Goal: Task Accomplishment & Management: Use online tool/utility

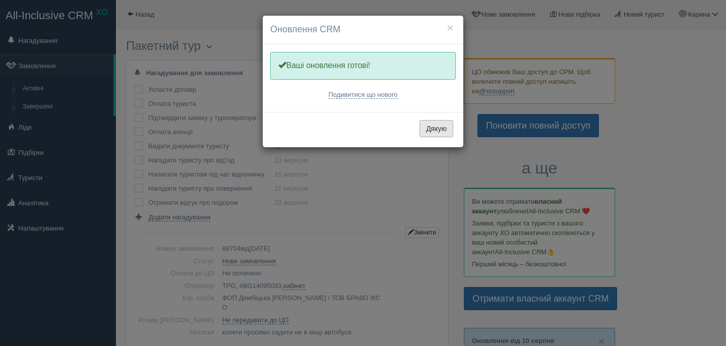
click at [441, 121] on button "Дякую" at bounding box center [436, 128] width 34 height 17
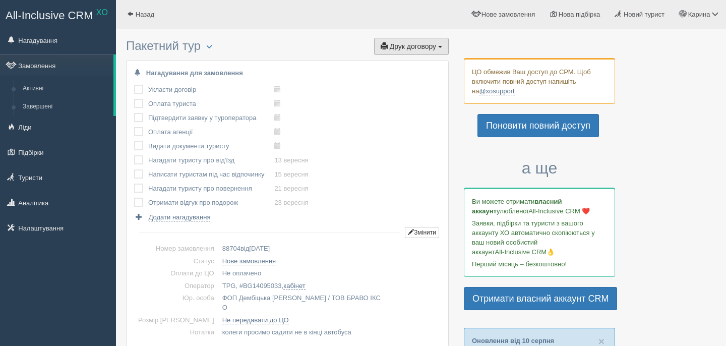
click at [423, 44] on span "Друк договору" at bounding box center [413, 46] width 46 height 8
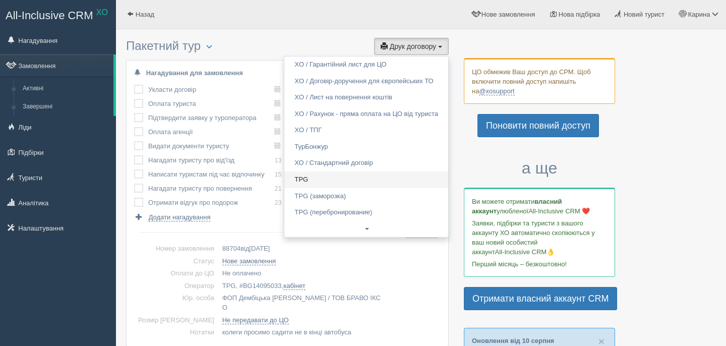
click at [338, 180] on link "TPG" at bounding box center [366, 179] width 164 height 17
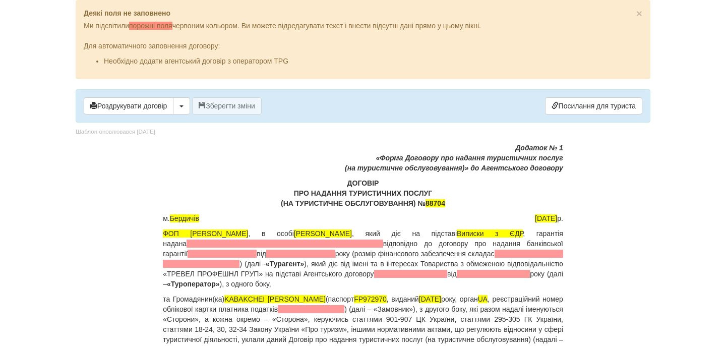
click at [248, 241] on span at bounding box center [284, 243] width 197 height 8
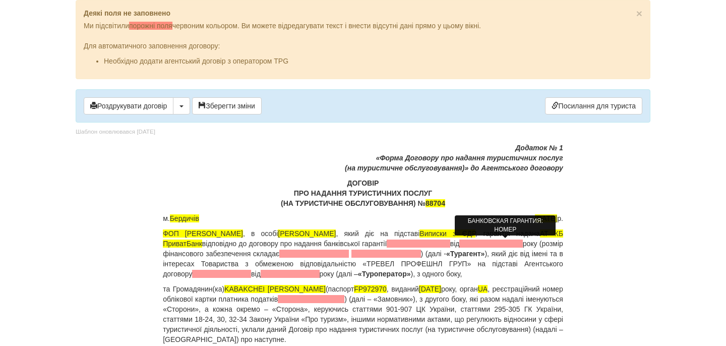
click at [450, 239] on span at bounding box center [418, 243] width 63 height 8
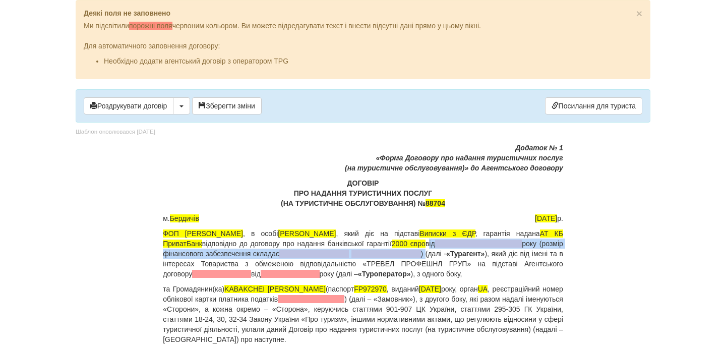
drag, startPoint x: 487, startPoint y: 245, endPoint x: 462, endPoint y: 252, distance: 26.5
click at [462, 252] on p "ФОП [PERSON_NAME] , в особі [PERSON_NAME] , який діє на підставі Виписки з [GEO…" at bounding box center [363, 253] width 400 height 50
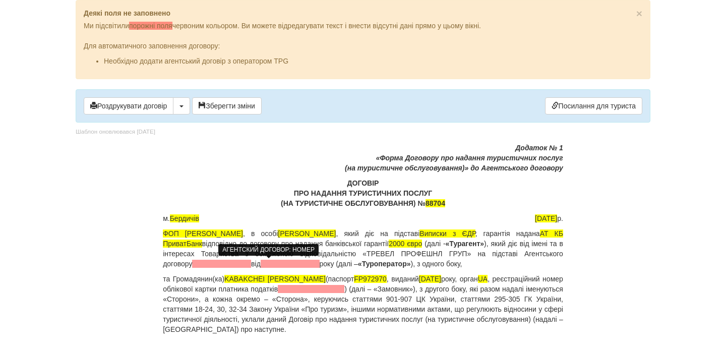
click at [251, 265] on span at bounding box center [221, 264] width 59 height 8
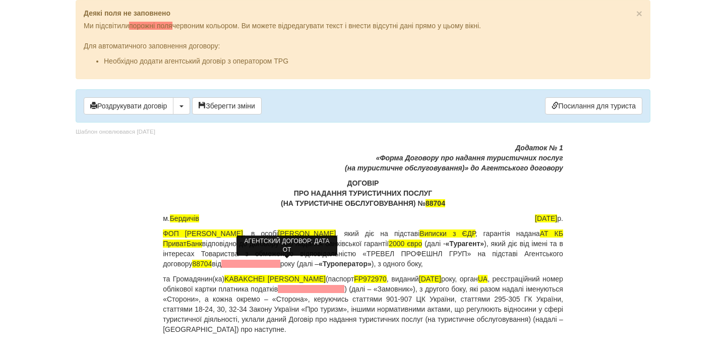
click at [280, 262] on span at bounding box center [250, 264] width 59 height 8
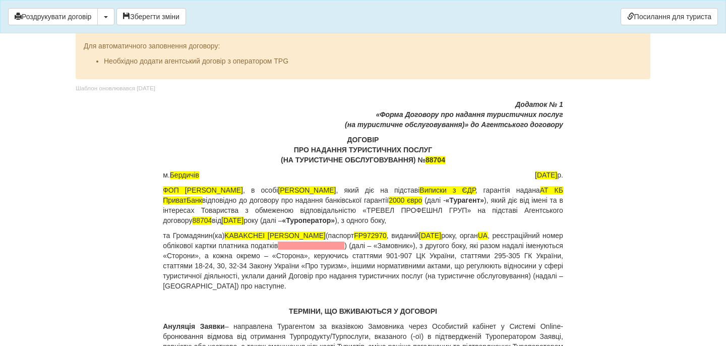
scroll to position [68, 0]
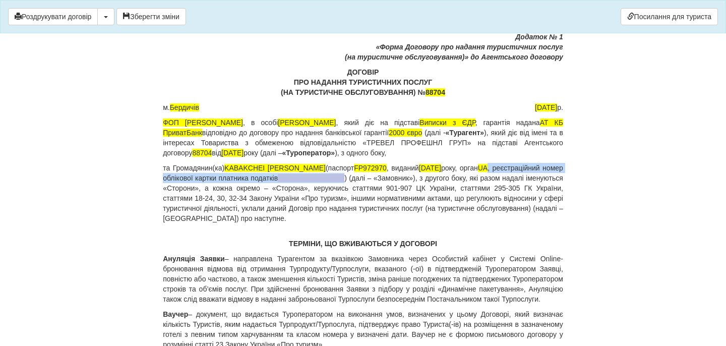
drag, startPoint x: 506, startPoint y: 170, endPoint x: 374, endPoint y: 181, distance: 133.0
click at [374, 180] on p "та Громадянин(ка) KABAKCHEI [PERSON_NAME] (паспорт [PASSPORT] , виданий [DATE],…" at bounding box center [363, 193] width 400 height 60
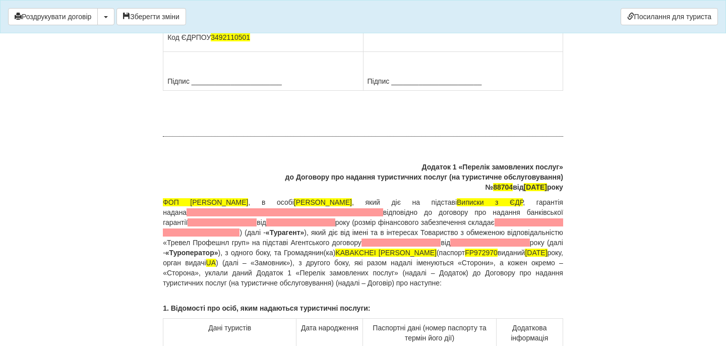
scroll to position [7478, 0]
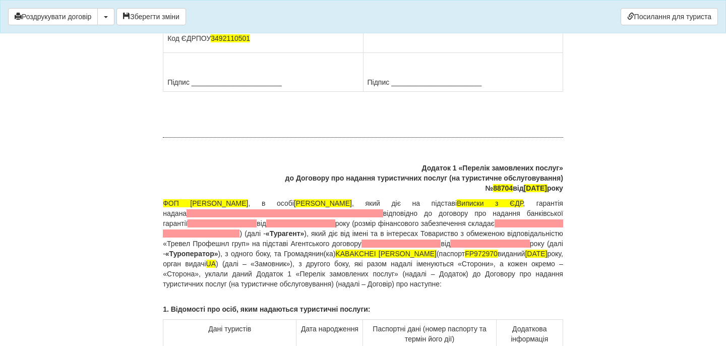
drag, startPoint x: 454, startPoint y: 230, endPoint x: 371, endPoint y: 228, distance: 82.7
drag, startPoint x: 443, startPoint y: 239, endPoint x: 364, endPoint y: 239, distance: 79.1
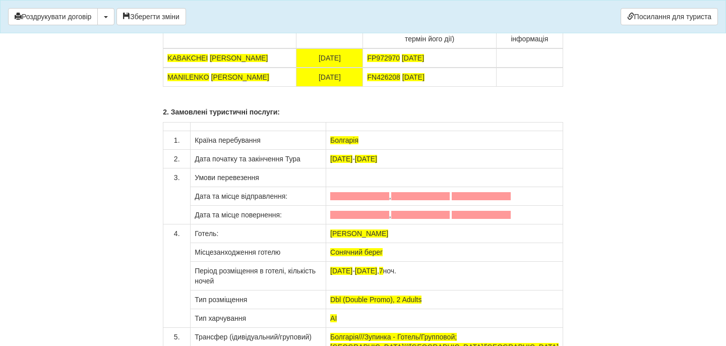
scroll to position [7775, 0]
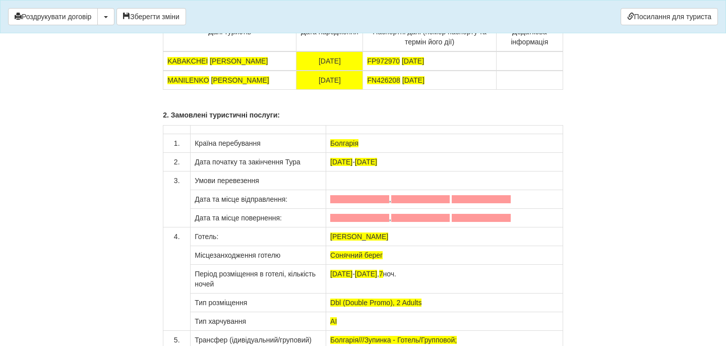
drag, startPoint x: 489, startPoint y: 180, endPoint x: 463, endPoint y: 185, distance: 26.6
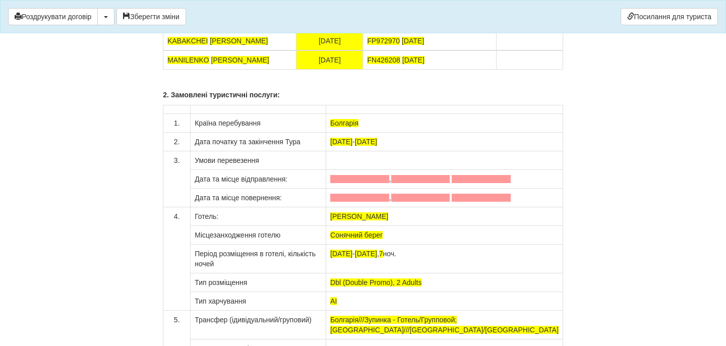
scroll to position [8054, 0]
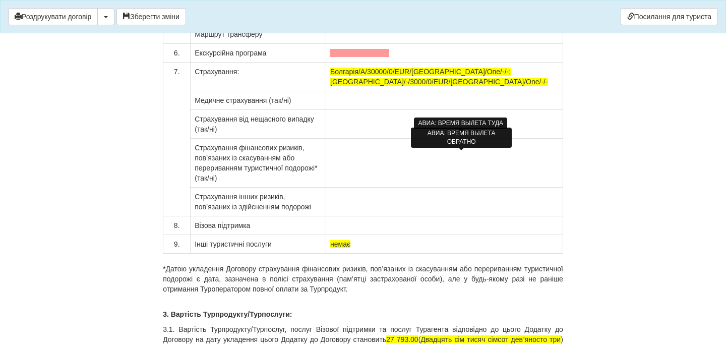
scroll to position [8091, 0]
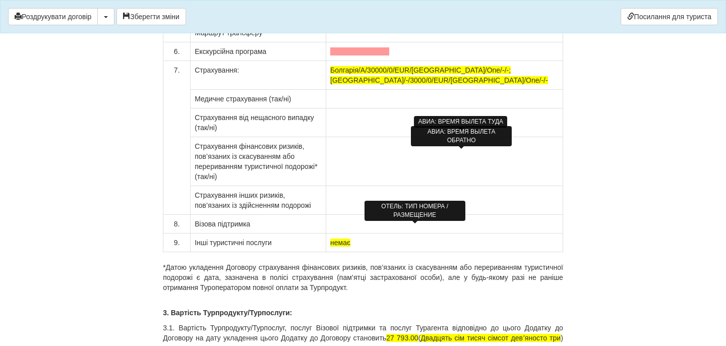
drag, startPoint x: 431, startPoint y: 229, endPoint x: 381, endPoint y: 229, distance: 49.4
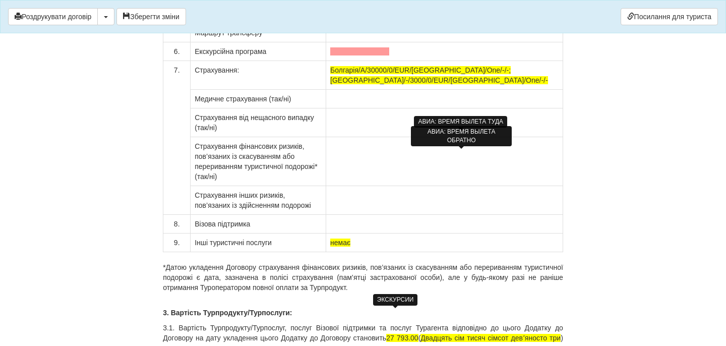
click at [382, 55] on span at bounding box center [359, 51] width 59 height 8
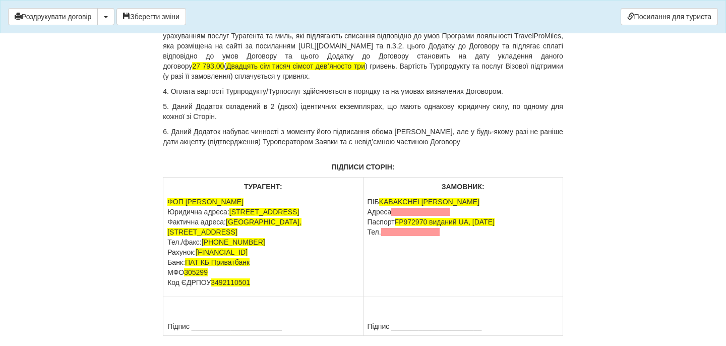
scroll to position [8465, 0]
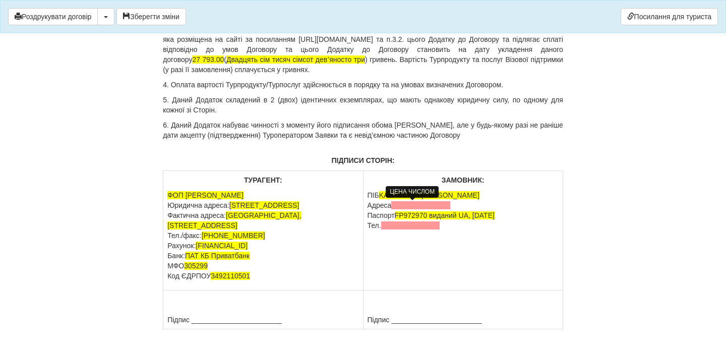
drag, startPoint x: 407, startPoint y: 207, endPoint x: 427, endPoint y: 207, distance: 19.7
drag, startPoint x: 501, startPoint y: 206, endPoint x: 175, endPoint y: 218, distance: 326.3
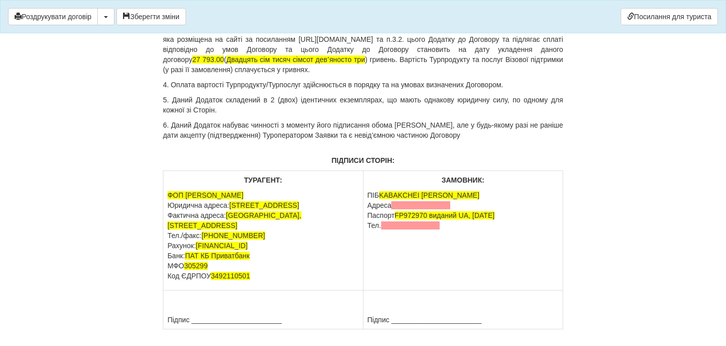
drag, startPoint x: 484, startPoint y: 253, endPoint x: 158, endPoint y: 232, distance: 326.7
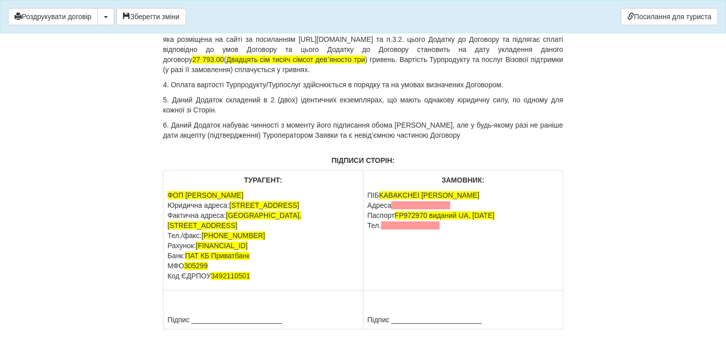
click at [224, 63] on span "27 793.00" at bounding box center [208, 59] width 32 height 8
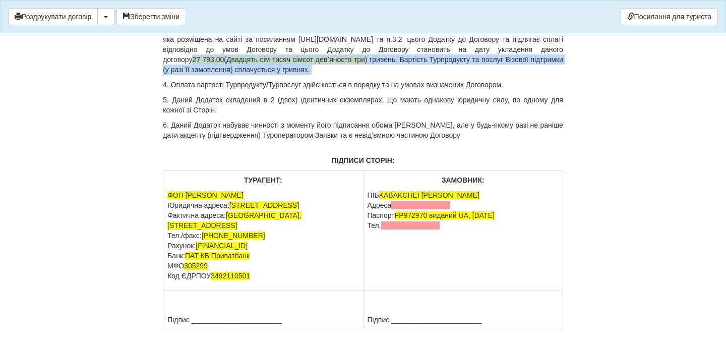
drag, startPoint x: 369, startPoint y: 299, endPoint x: 532, endPoint y: 308, distance: 163.6
click at [533, 75] on p "3.3. Вартість Турпродукту/Турпослуг та послуг Візової підтримки (у разі її замо…" at bounding box center [363, 44] width 400 height 60
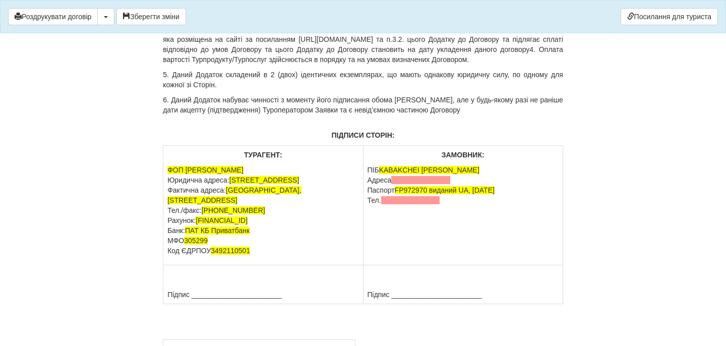
drag, startPoint x: 402, startPoint y: 204, endPoint x: 414, endPoint y: 214, distance: 15.4
copy p "27 400 ( Двадцять сім тисяч чотириста грн.00 коп. ) гривень по курсу туроперато…"
click at [341, 65] on p "3.3. Вартість Турпродукту/Турпослуг та послуг Візової підтримки (у разі її замо…" at bounding box center [363, 39] width 400 height 50
click at [504, 9] on p "Залишок 388 євро оплатити за 14 робочих днів до виїзду по курсу туроператора на…" at bounding box center [363, 4] width 400 height 10
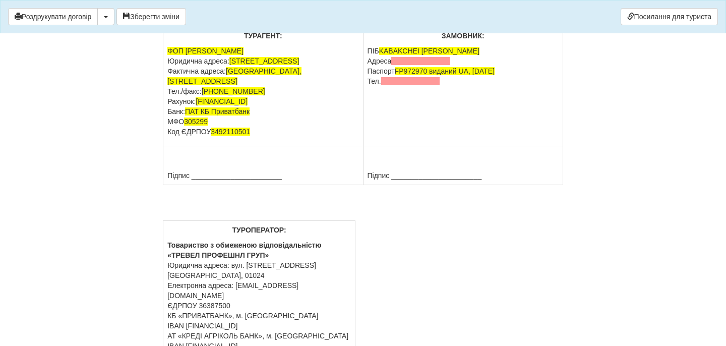
scroll to position [8574, 0]
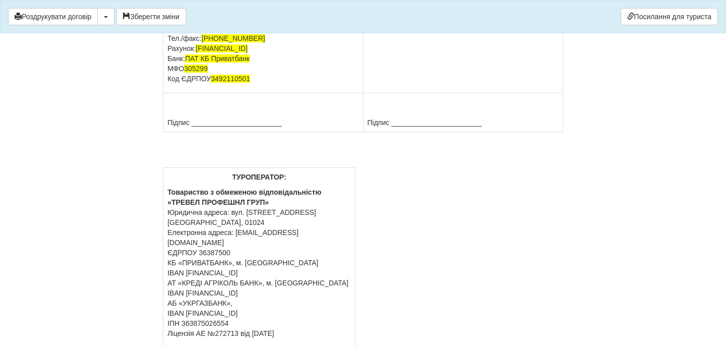
scroll to position [8643, 0]
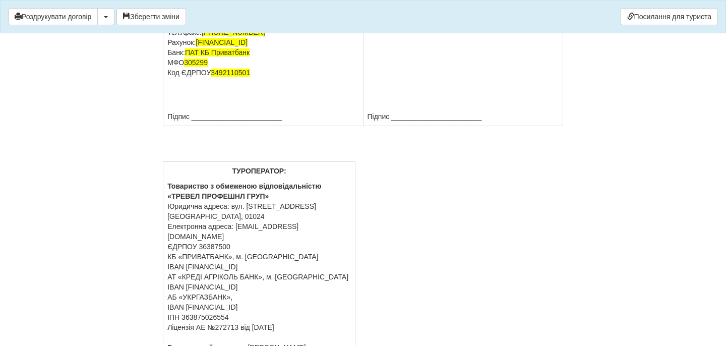
drag, startPoint x: 458, startPoint y: 252, endPoint x: 364, endPoint y: 252, distance: 93.7
click at [363, 87] on td "ЗАМОВНИК: ПІБ KABAKCHEI [PERSON_NAME] [GEOGRAPHIC_DATA] Паспорт [PASSPORT] вида…" at bounding box center [463, 27] width 200 height 119
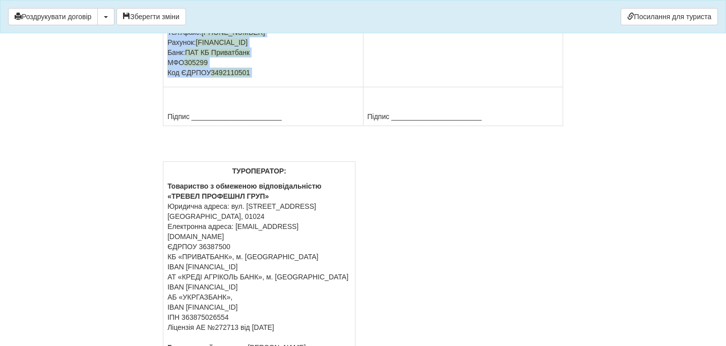
drag, startPoint x: 445, startPoint y: 277, endPoint x: 362, endPoint y: 277, distance: 82.6
click at [362, 87] on tr "ТУРАГЕНТ: ФОП [PERSON_NAME] Юридична адреса: [STREET_ADDRESS] Фактична адреса: …" at bounding box center [363, 27] width 400 height 119
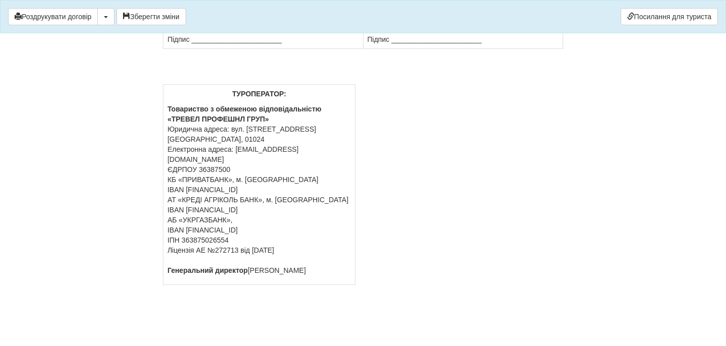
scroll to position [8732, 0]
drag, startPoint x: 486, startPoint y: 226, endPoint x: 363, endPoint y: 227, distance: 122.5
click at [363, 49] on td "Підпис _______________________" at bounding box center [463, 29] width 200 height 39
click at [168, 17] on button "Зберегти зміни" at bounding box center [151, 16] width 70 height 17
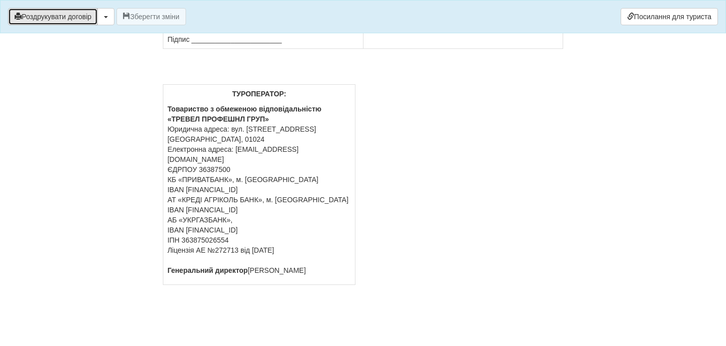
click at [81, 14] on button "Роздрукувати договір" at bounding box center [53, 16] width 90 height 17
